Goal: Navigation & Orientation: Find specific page/section

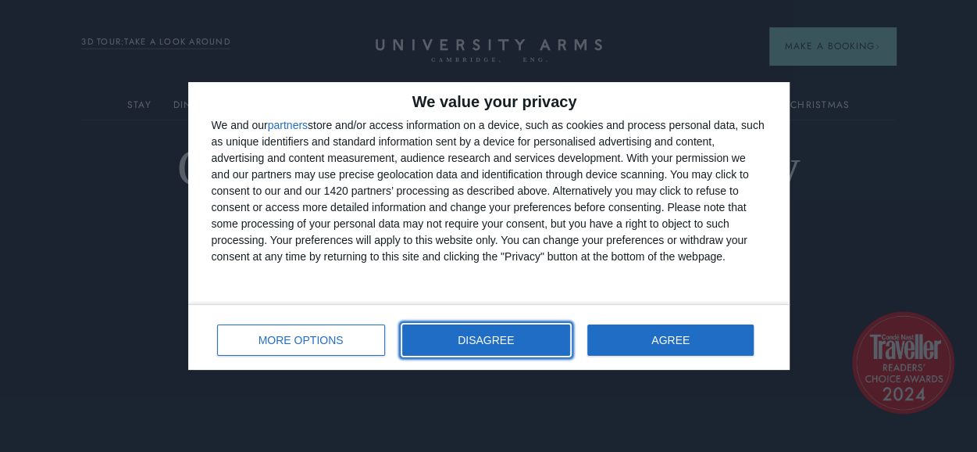
click at [488, 340] on span "DISAGREE" at bounding box center [486, 339] width 56 height 11
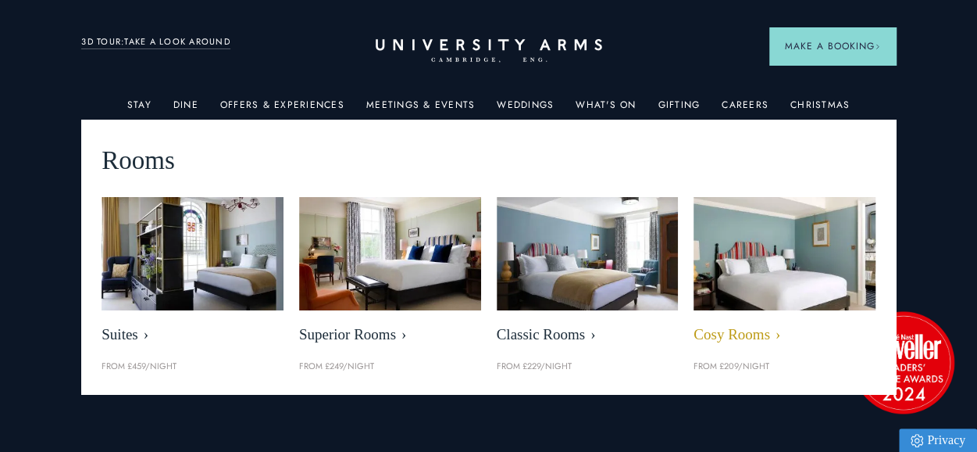
click at [789, 274] on img at bounding box center [784, 253] width 209 height 130
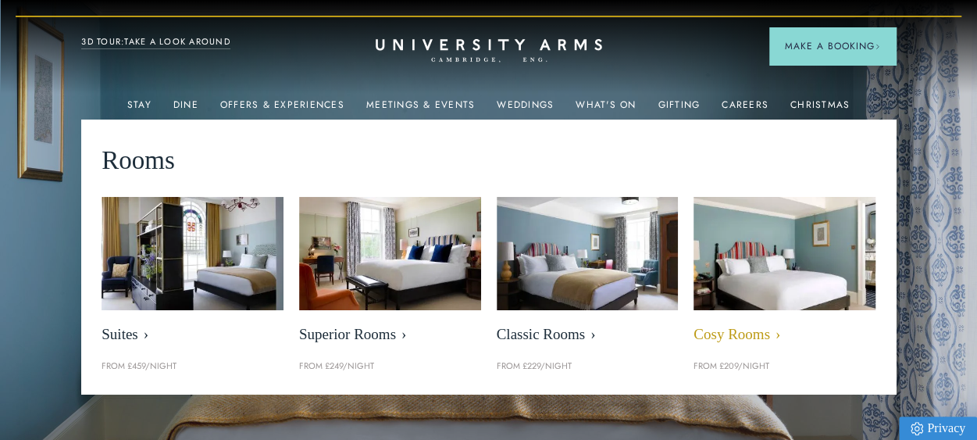
click at [771, 334] on span "Cosy Rooms" at bounding box center [785, 335] width 182 height 18
click at [753, 337] on span "Cosy Rooms" at bounding box center [785, 335] width 182 height 18
click at [773, 334] on span "Cosy Rooms" at bounding box center [785, 335] width 182 height 18
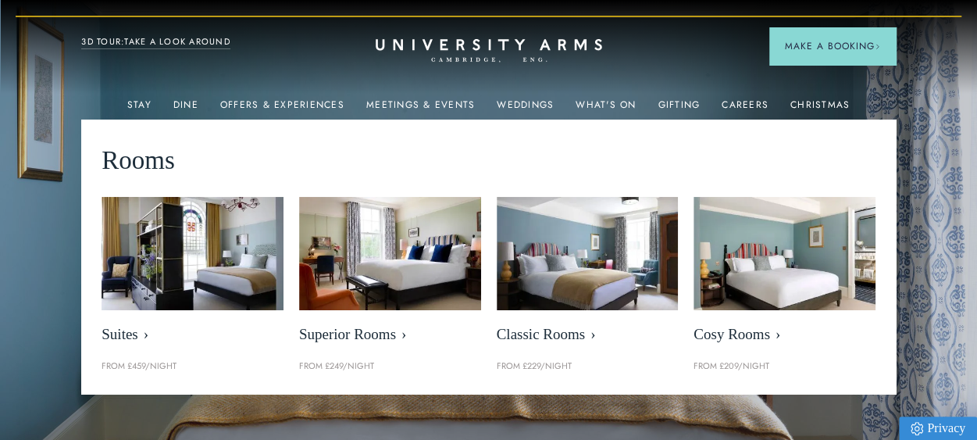
click at [761, 374] on div "Rooms Suites From £459/night Superior Rooms From £249/night Classic Rooms From …" at bounding box center [488, 257] width 815 height 274
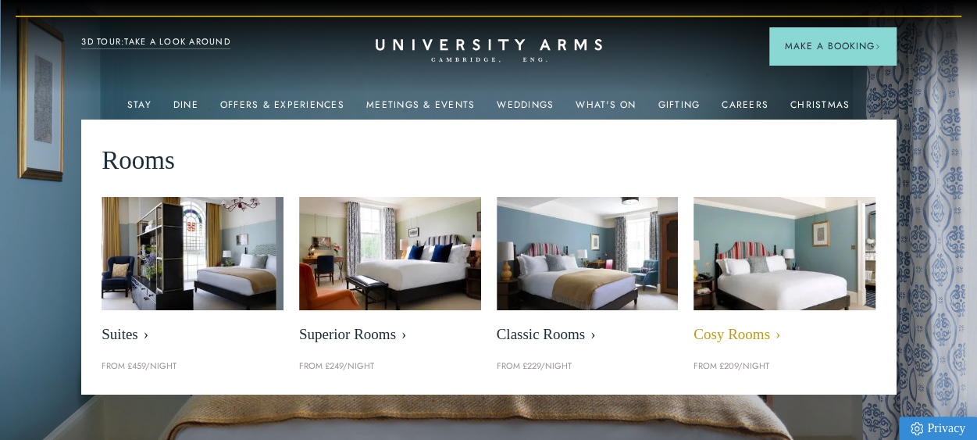
click at [795, 262] on img at bounding box center [784, 253] width 209 height 130
click at [777, 334] on span "Cosy Rooms" at bounding box center [785, 335] width 182 height 18
click at [727, 334] on span "Cosy Rooms" at bounding box center [785, 335] width 182 height 18
click at [777, 330] on span "Cosy Rooms" at bounding box center [785, 335] width 182 height 18
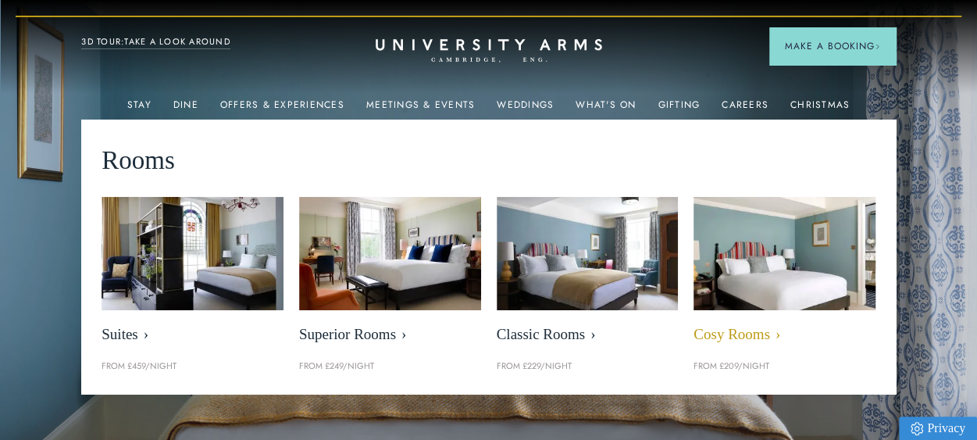
click at [752, 332] on span "Cosy Rooms" at bounding box center [785, 335] width 182 height 18
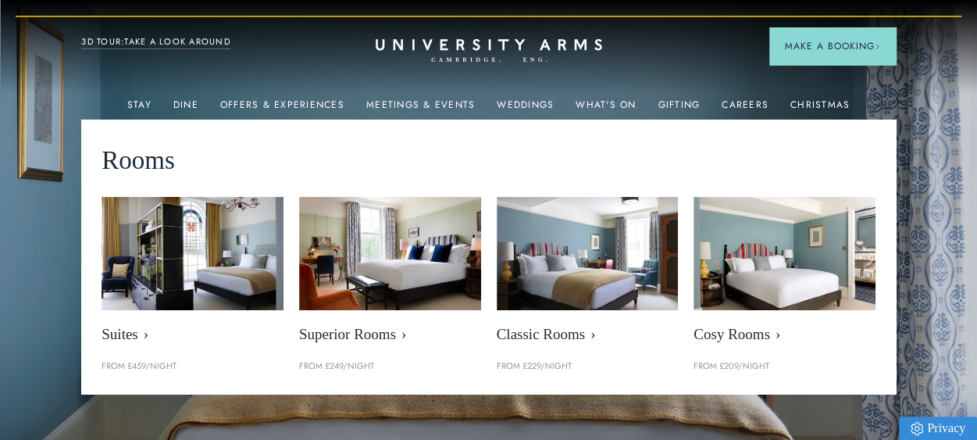
click at [748, 362] on p "From £209/night" at bounding box center [785, 366] width 182 height 14
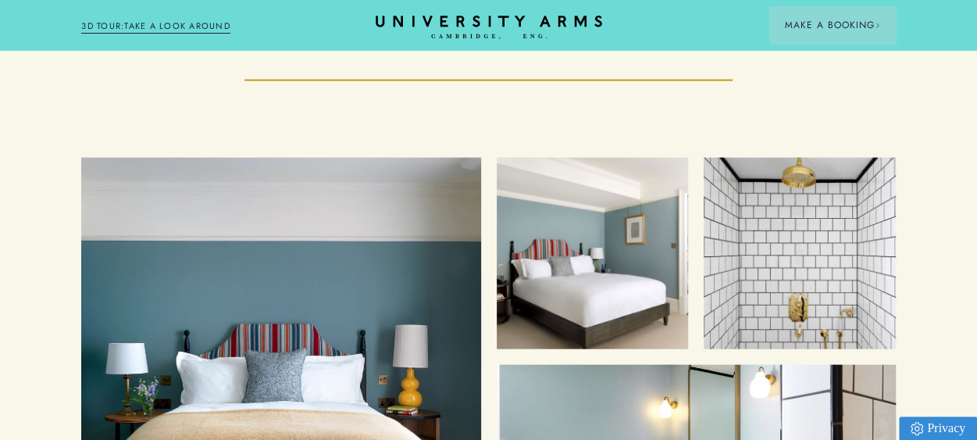
scroll to position [1528, 0]
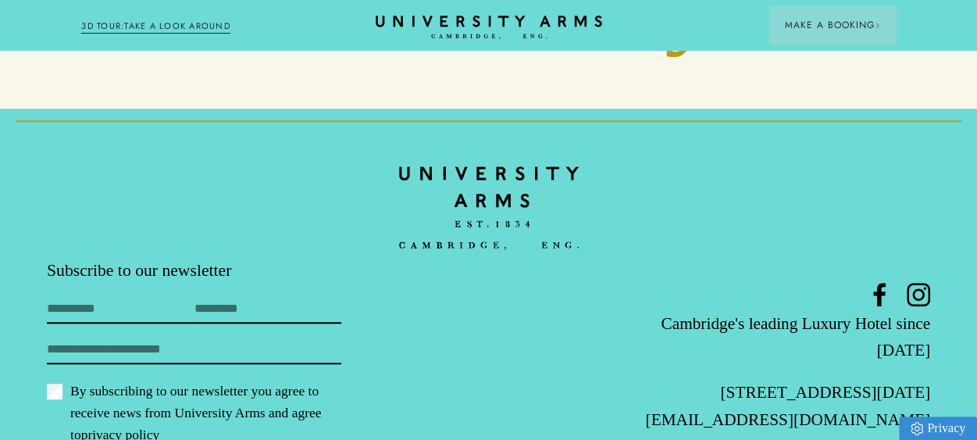
scroll to position [3551, 0]
